Goal: Transaction & Acquisition: Purchase product/service

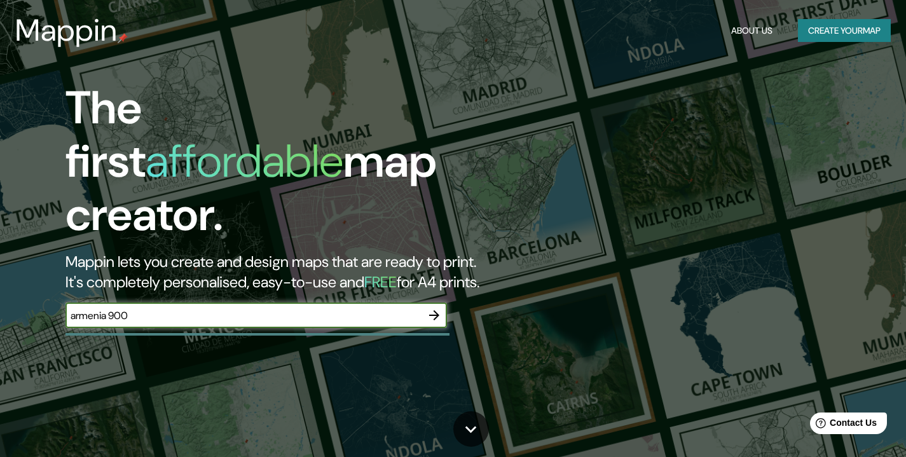
drag, startPoint x: 383, startPoint y: 262, endPoint x: 0, endPoint y: 250, distance: 383.4
click at [0, 250] on div "The first affordable map creator. Mappin lets you create and design maps that a…" at bounding box center [453, 228] width 906 height 457
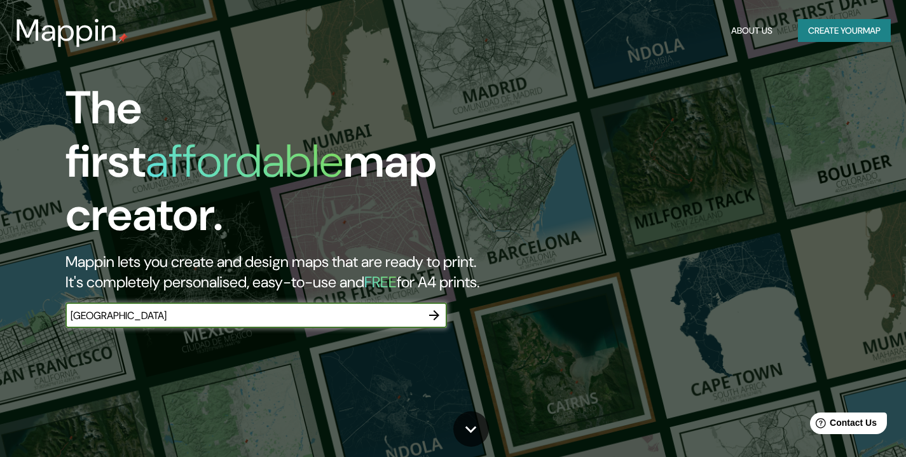
type input "[GEOGRAPHIC_DATA]"
click at [433, 308] on icon "button" at bounding box center [433, 315] width 15 height 15
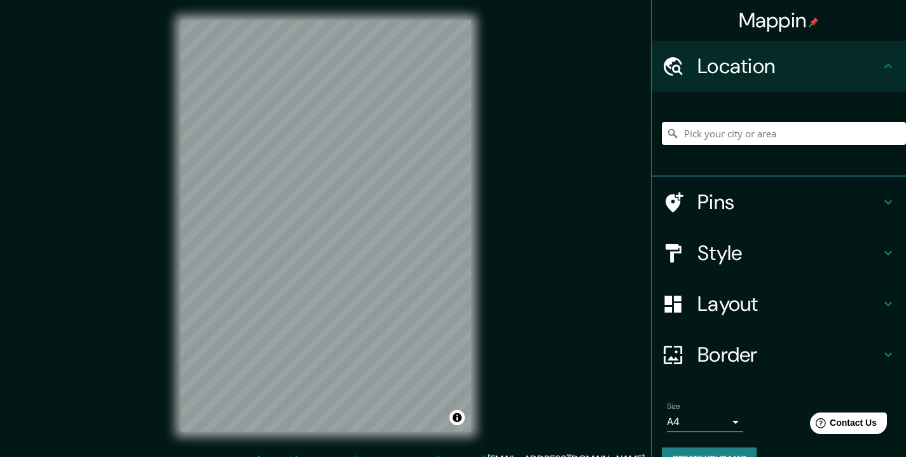
click at [775, 139] on input "Pick your city or area" at bounding box center [784, 133] width 244 height 23
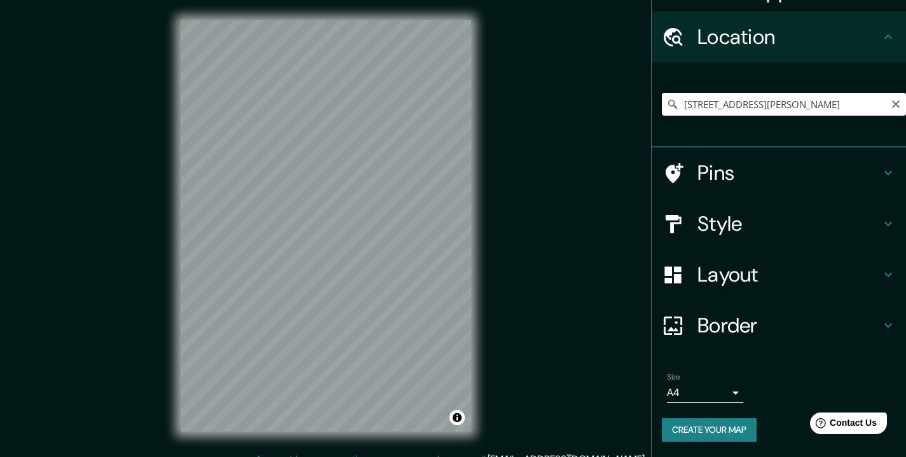
click at [763, 107] on input "[STREET_ADDRESS][PERSON_NAME]" at bounding box center [784, 104] width 244 height 23
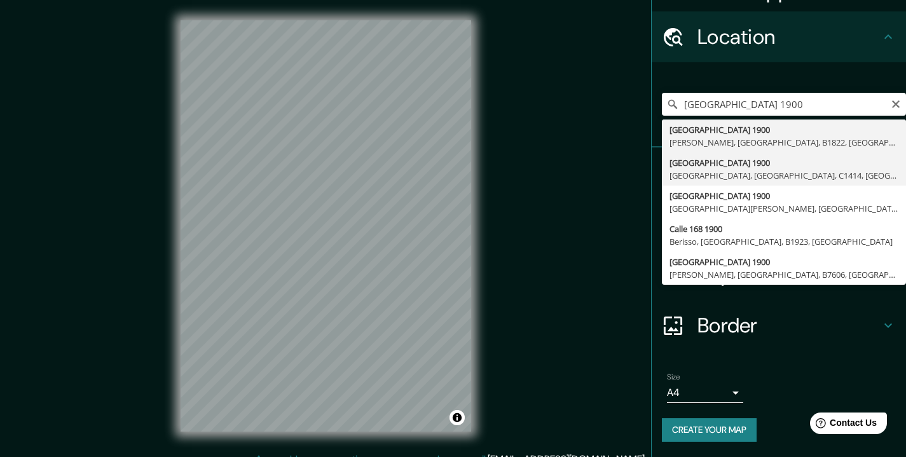
type input "[STREET_ADDRESS]"
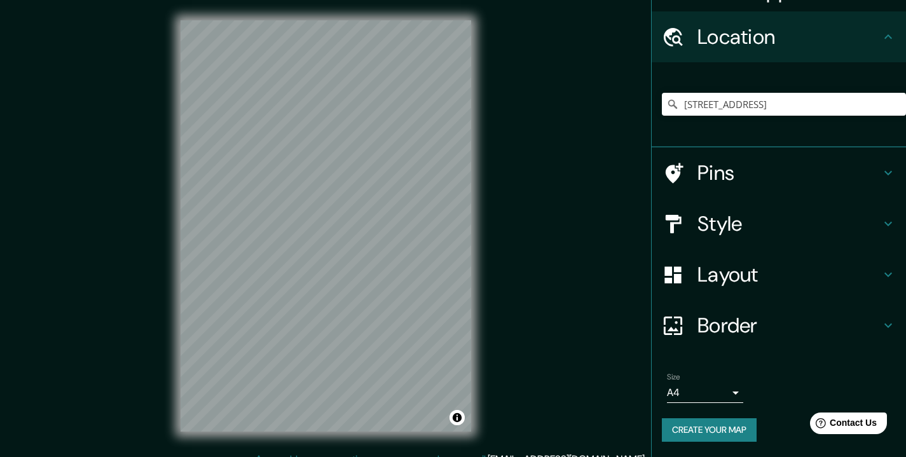
click at [772, 183] on h4 "Pins" at bounding box center [788, 172] width 183 height 25
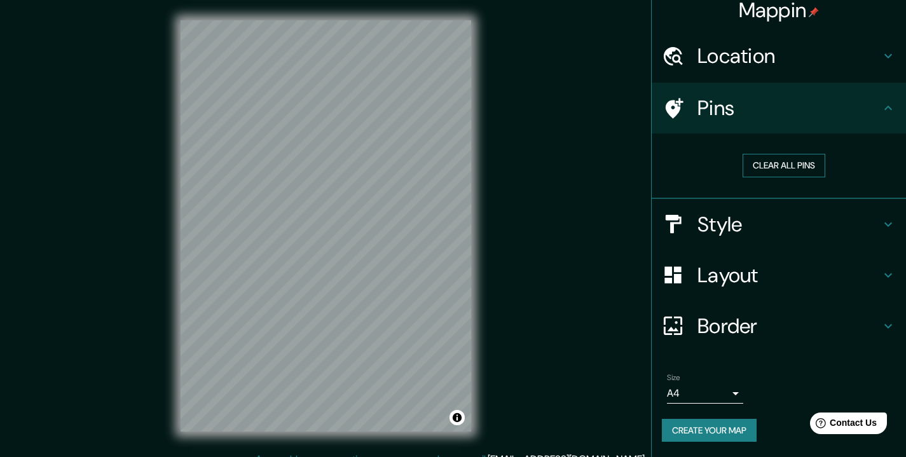
scroll to position [10, 0]
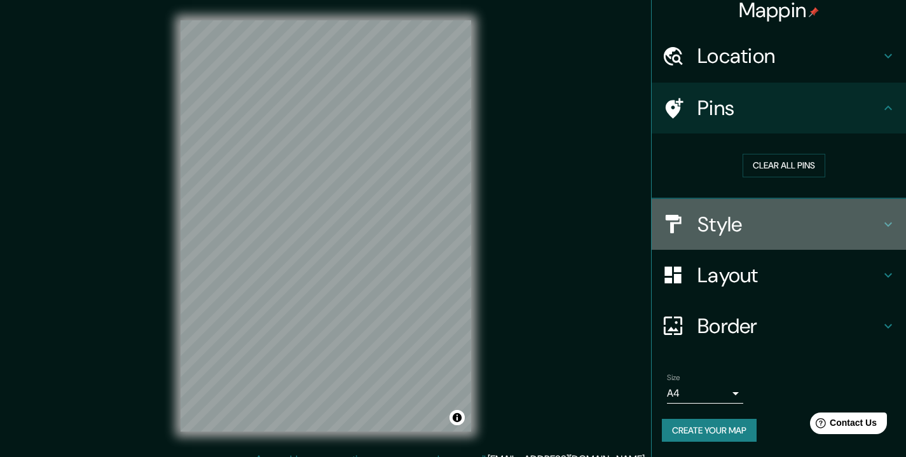
click at [716, 236] on h4 "Style" at bounding box center [788, 224] width 183 height 25
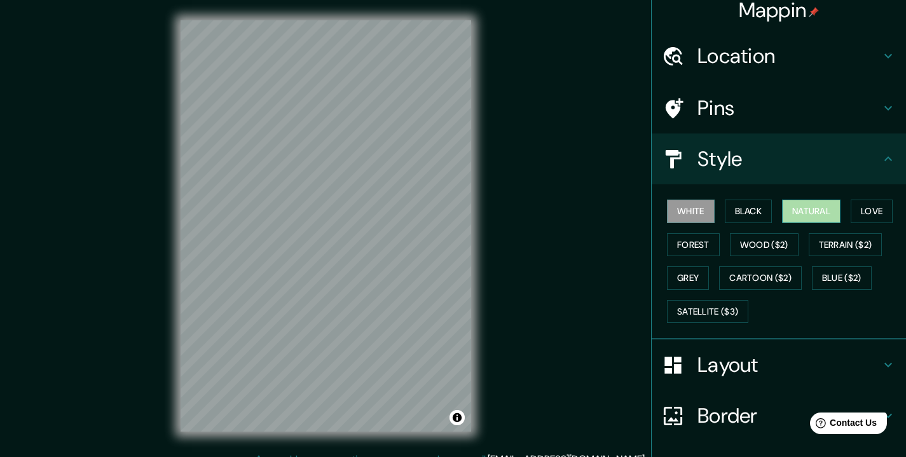
click at [803, 205] on button "Natural" at bounding box center [811, 212] width 58 height 24
click at [869, 160] on h4 "Style" at bounding box center [788, 158] width 183 height 25
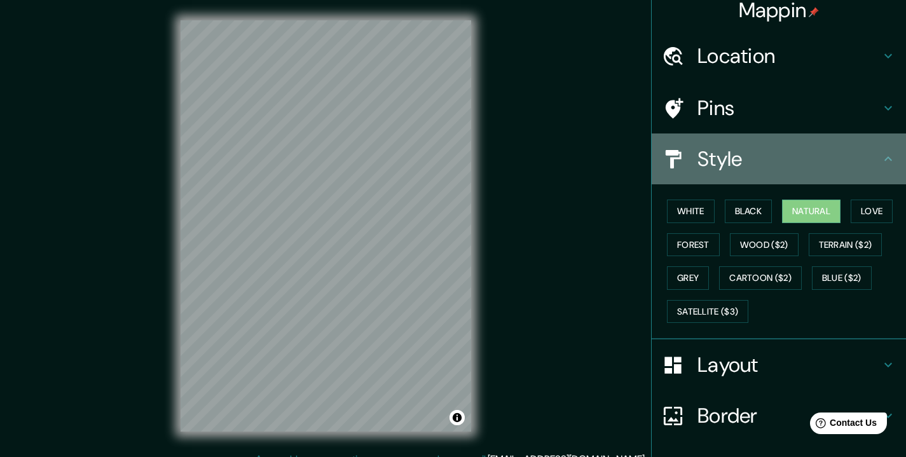
click at [883, 160] on icon at bounding box center [887, 158] width 15 height 15
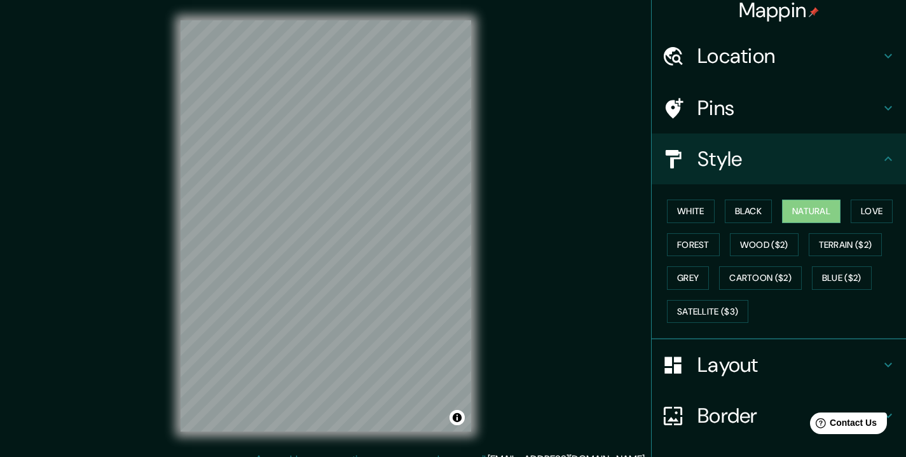
click at [723, 360] on h4 "Layout" at bounding box center [788, 364] width 183 height 25
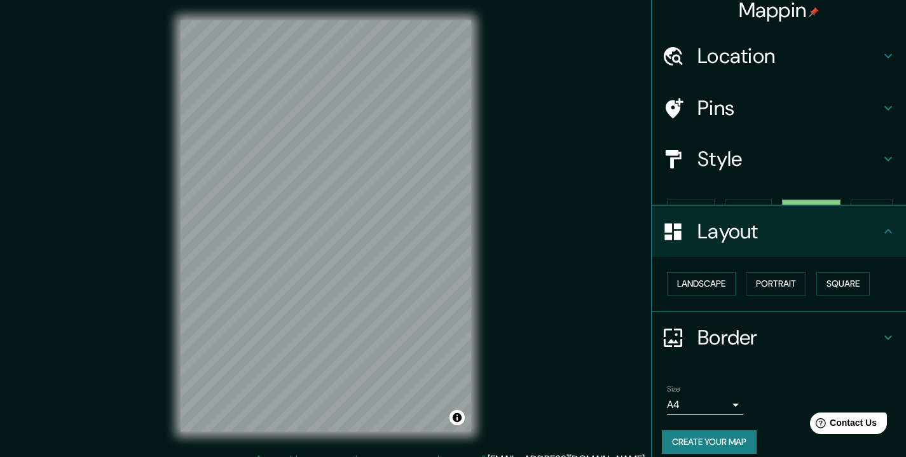
scroll to position [0, 0]
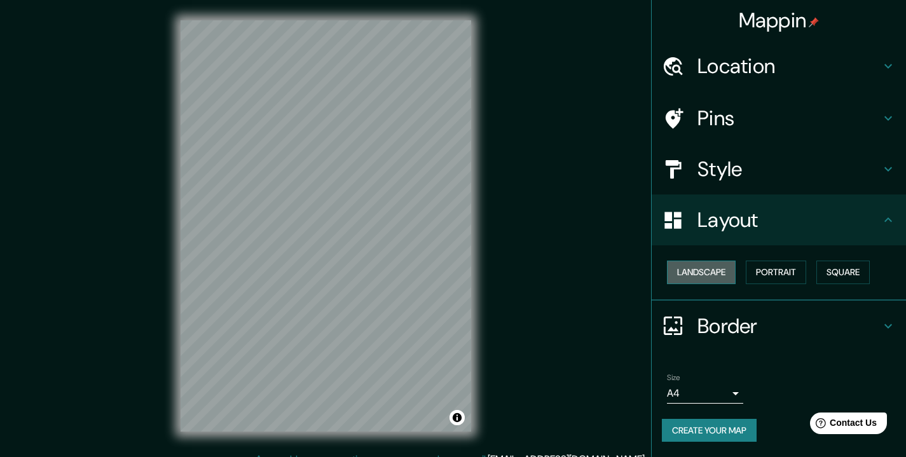
click at [703, 273] on button "Landscape" at bounding box center [701, 273] width 69 height 24
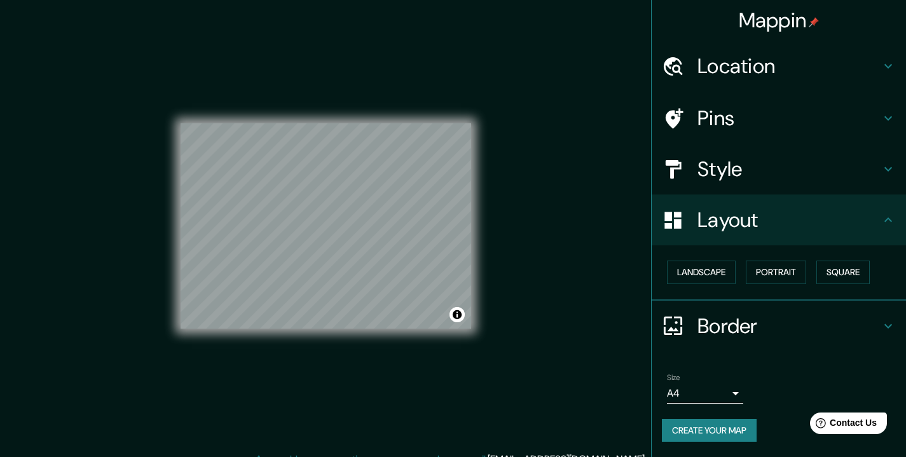
click at [825, 116] on h4 "Pins" at bounding box center [788, 117] width 183 height 25
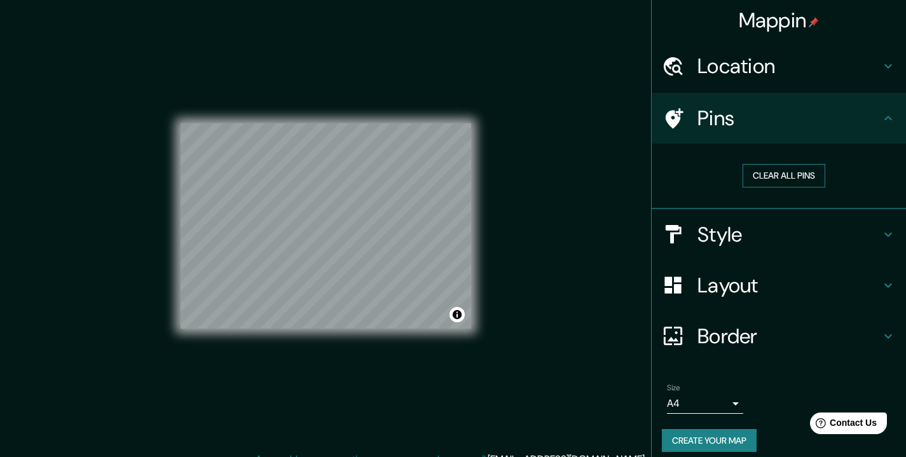
click at [783, 181] on button "Clear all pins" at bounding box center [783, 176] width 83 height 24
click at [662, 116] on icon at bounding box center [673, 118] width 22 height 22
click at [342, 241] on div at bounding box center [344, 243] width 10 height 10
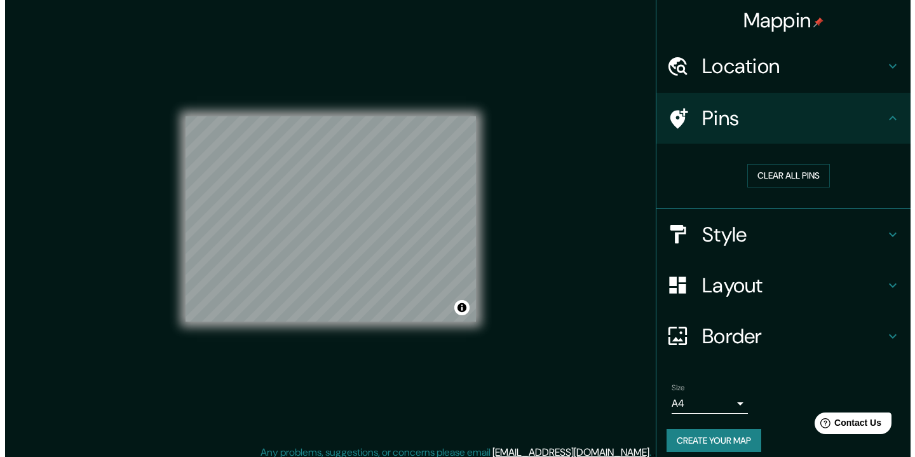
scroll to position [15, 0]
